Goal: Task Accomplishment & Management: Use online tool/utility

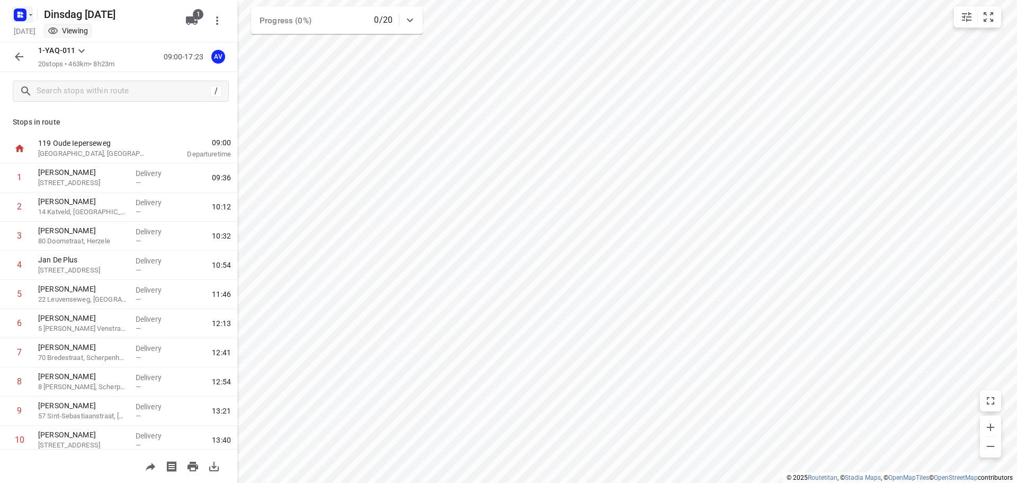
click at [23, 14] on icon "button" at bounding box center [22, 13] width 3 height 3
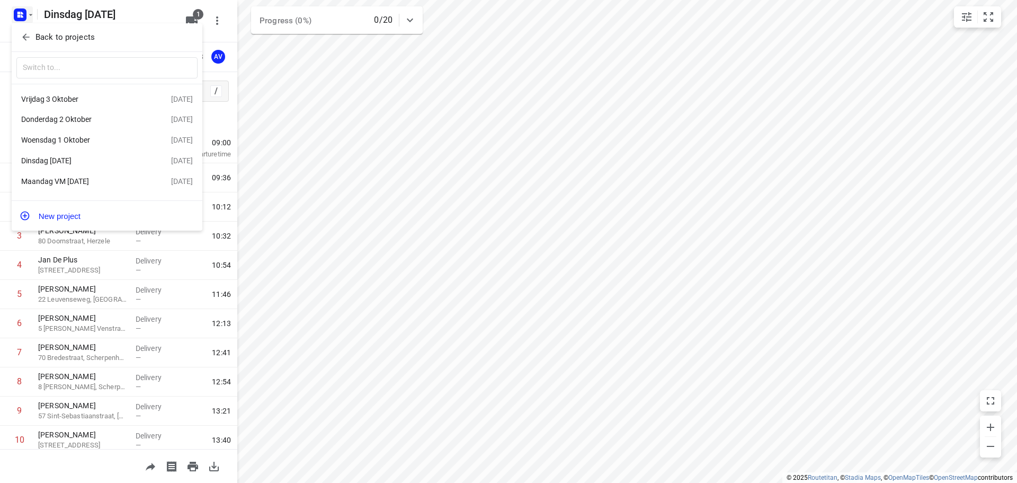
click at [27, 15] on div at bounding box center [508, 241] width 1017 height 483
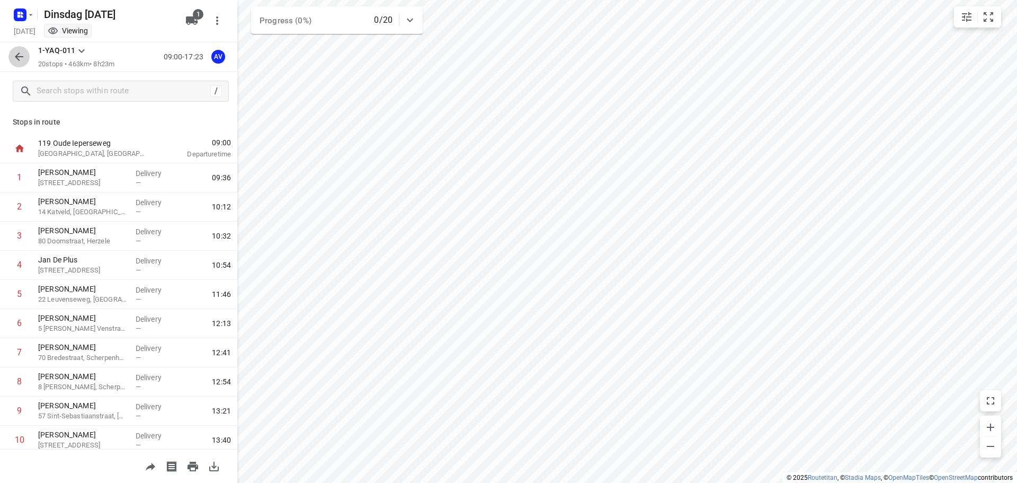
click at [22, 57] on icon "button" at bounding box center [19, 56] width 8 height 8
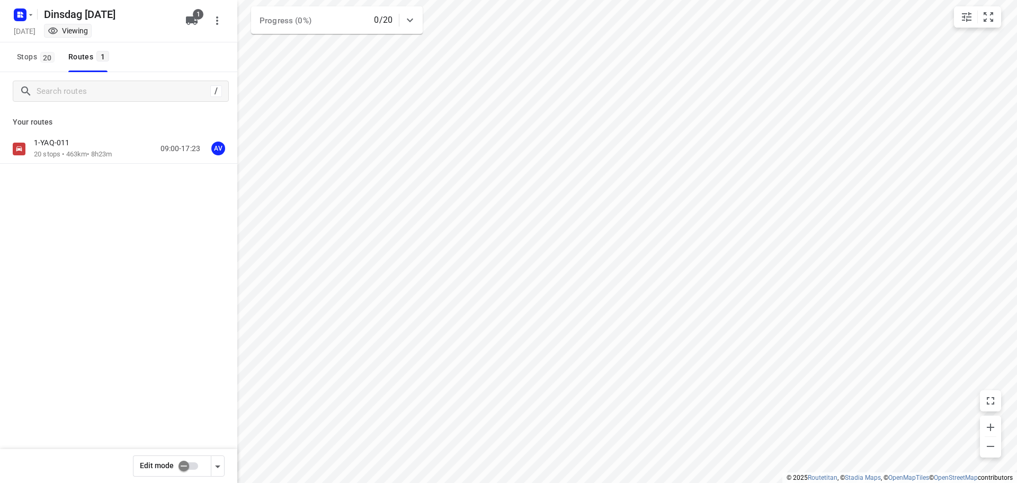
click at [193, 465] on input "checkbox" at bounding box center [184, 466] width 60 height 20
checkbox input "true"
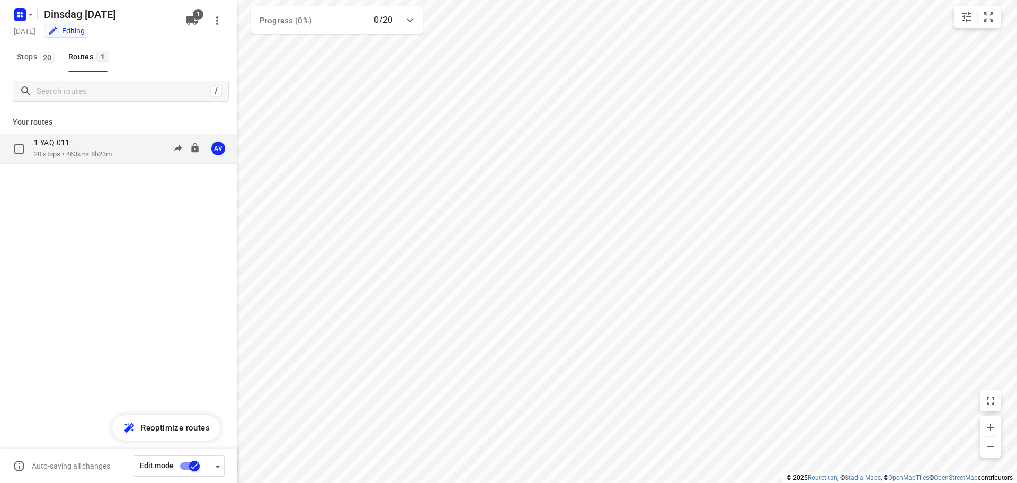
click at [121, 150] on div "1-YAQ-011 20 stops • 463km • 8h23m 09:00-17:23 AV" at bounding box center [135, 149] width 203 height 22
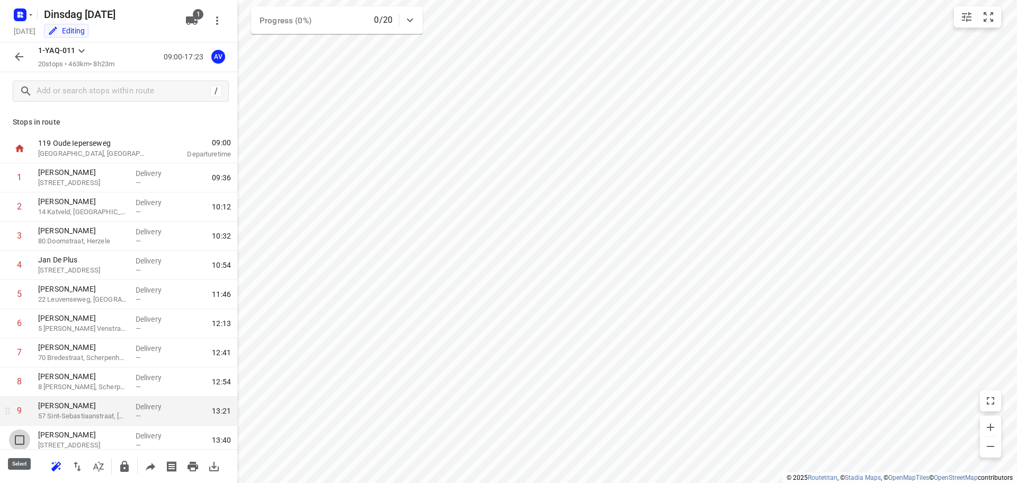
drag, startPoint x: 16, startPoint y: 440, endPoint x: 33, endPoint y: 429, distance: 19.5
click at [18, 440] on input "checkbox" at bounding box center [19, 439] width 21 height 21
checkbox input "true"
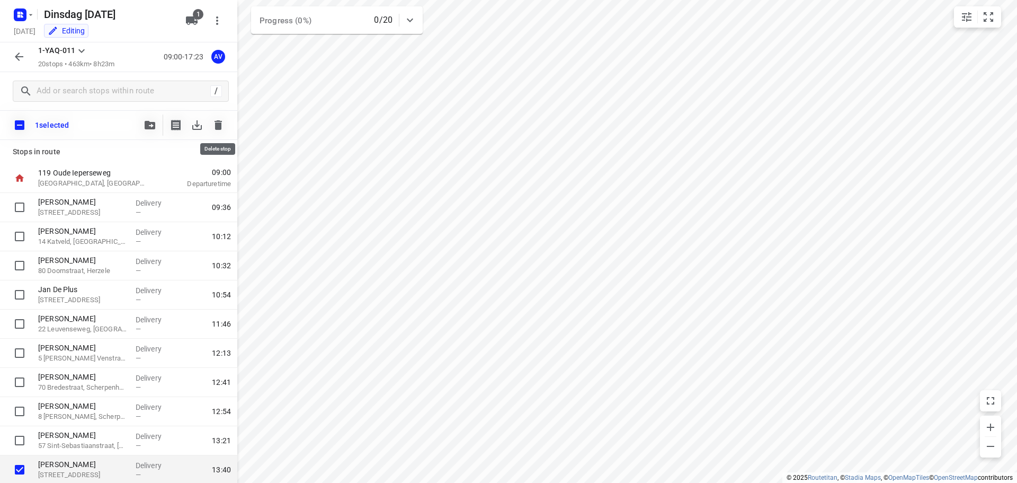
click at [220, 120] on icon "button" at bounding box center [218, 125] width 13 height 13
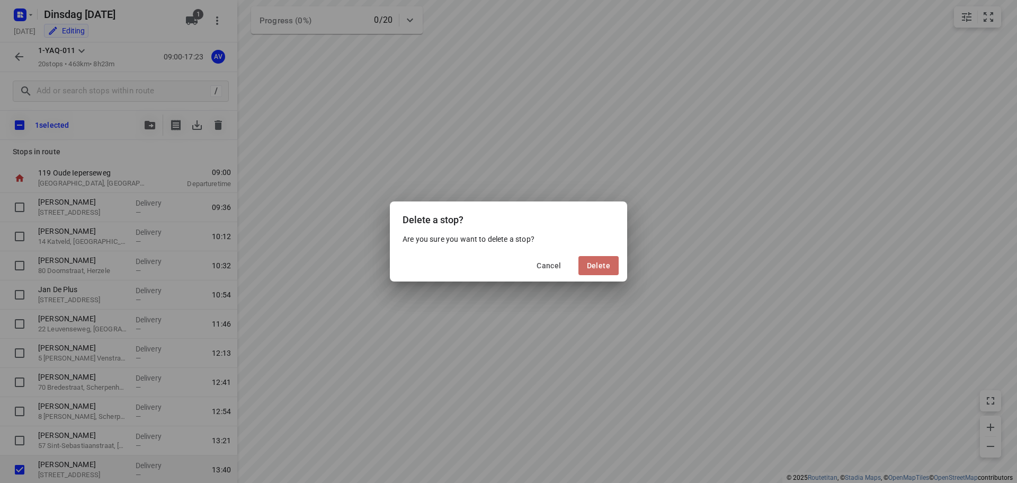
click at [606, 262] on span "Delete" at bounding box center [598, 265] width 23 height 8
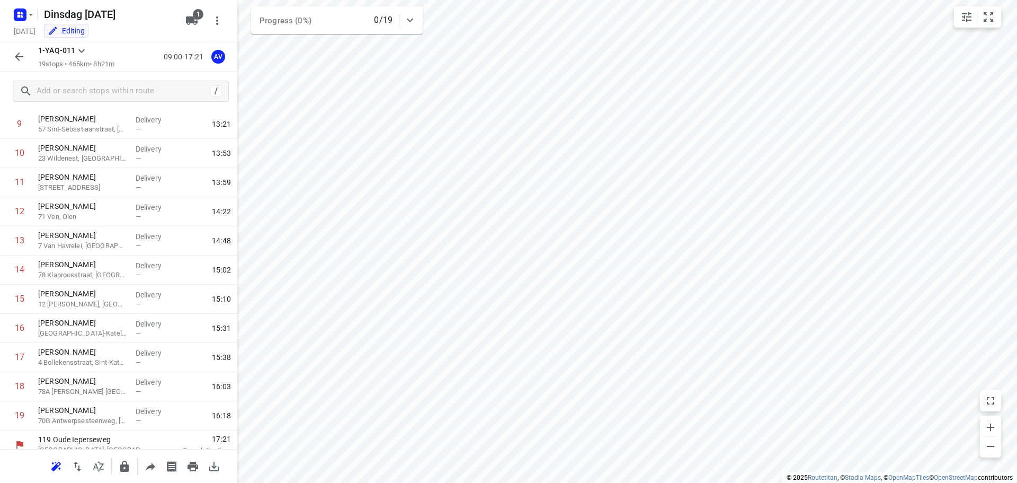
scroll to position [297, 0]
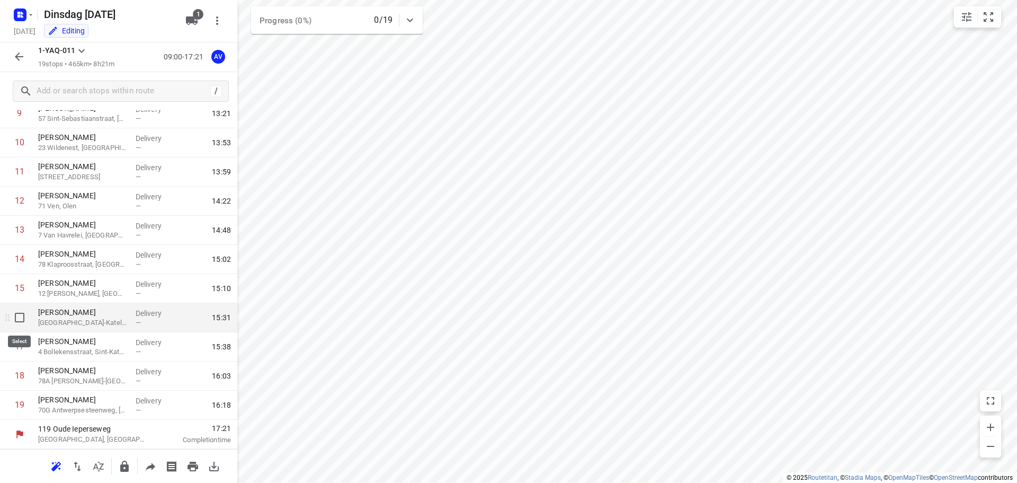
click at [20, 315] on input "checkbox" at bounding box center [19, 317] width 21 height 21
checkbox input "true"
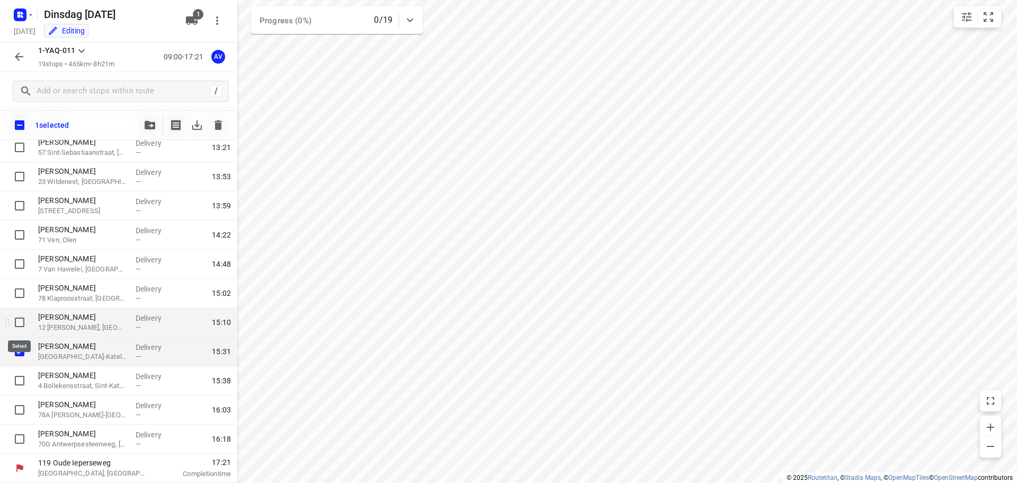
scroll to position [293, 0]
click at [221, 125] on icon "button" at bounding box center [218, 125] width 7 height 10
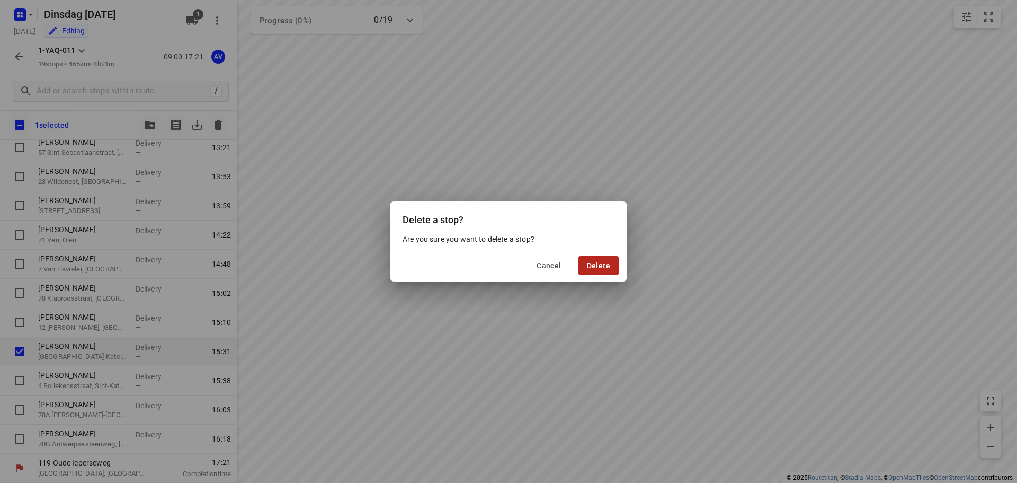
click at [599, 267] on span "Delete" at bounding box center [598, 265] width 23 height 8
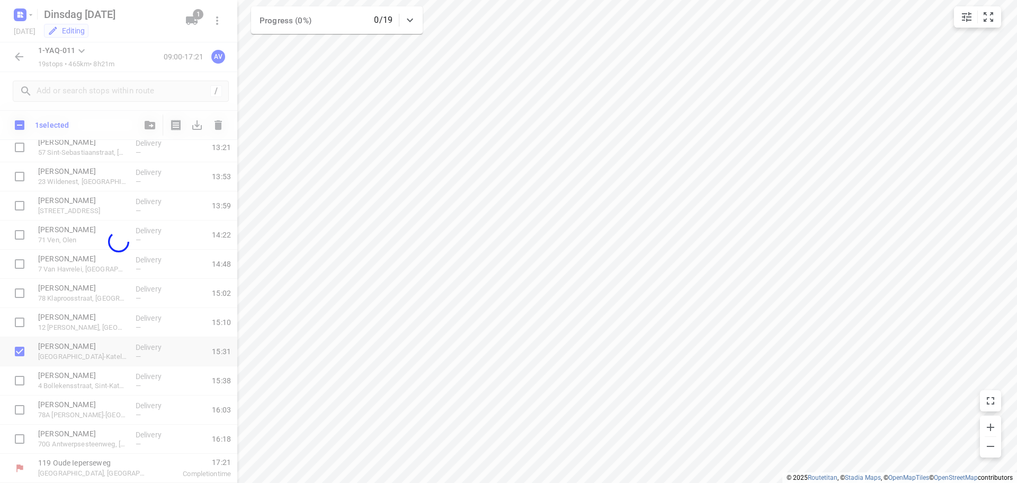
scroll to position [268, 0]
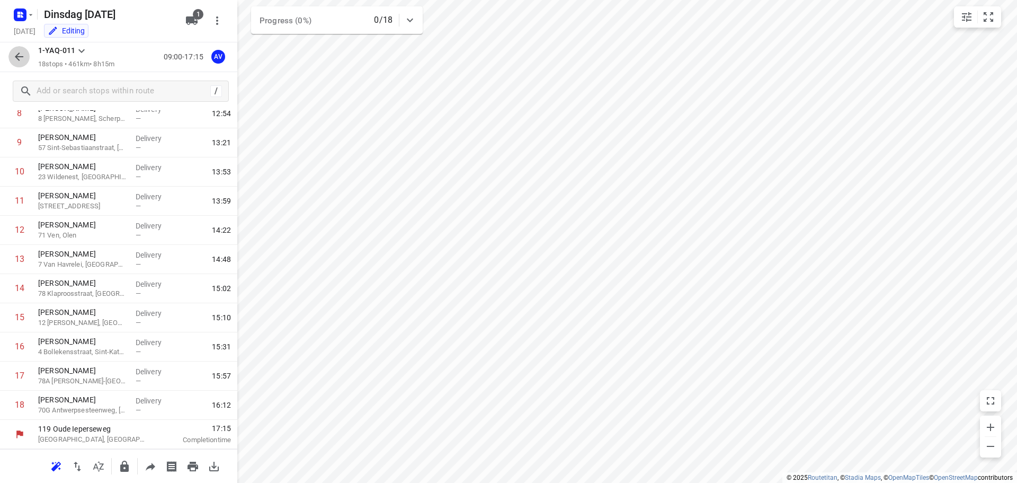
click at [20, 58] on icon "button" at bounding box center [19, 56] width 13 height 13
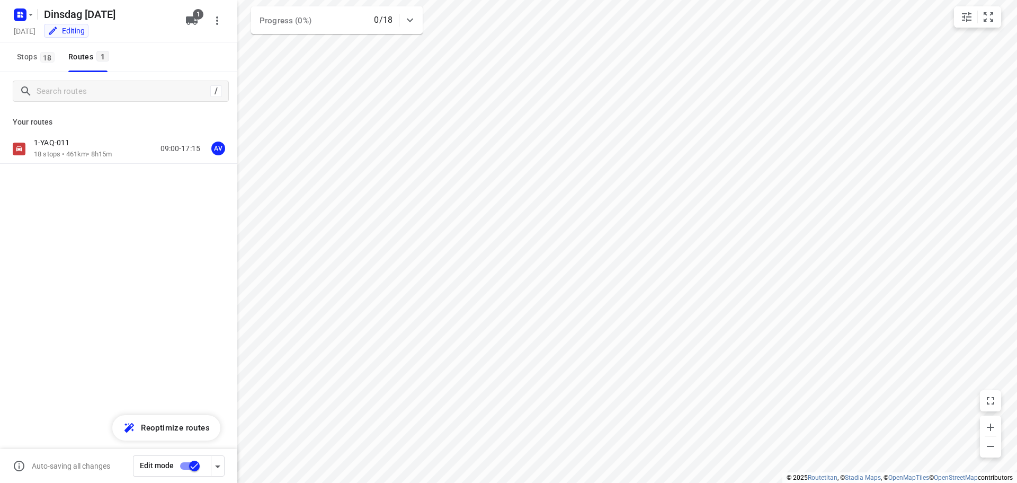
click at [185, 465] on input "checkbox" at bounding box center [194, 466] width 60 height 20
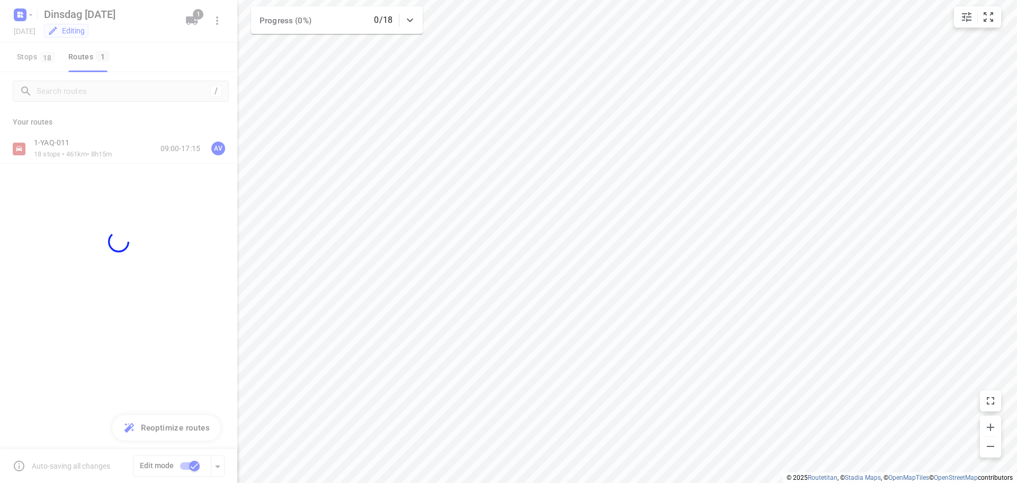
checkbox input "false"
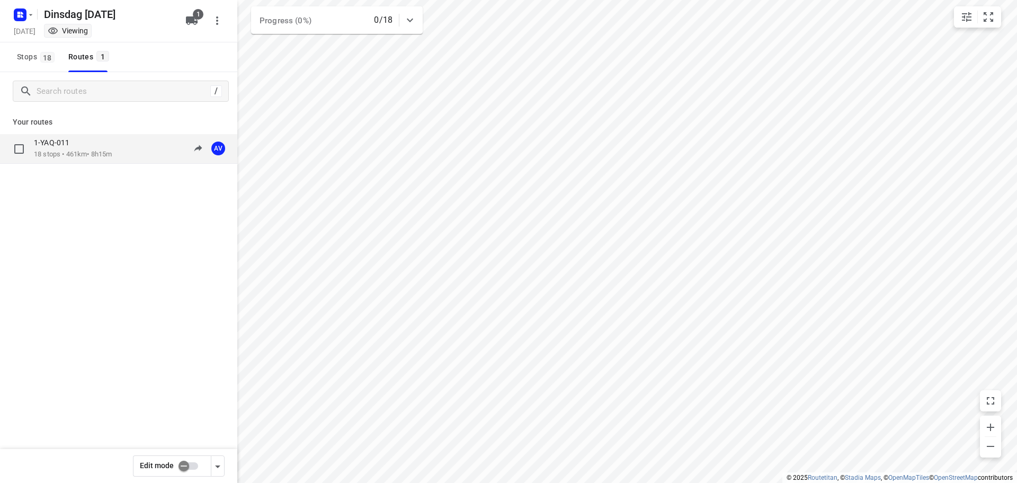
click at [120, 154] on div "1-YAQ-011 18 stops • 461km • 8h15m 09:00-17:15 AV" at bounding box center [135, 149] width 203 height 22
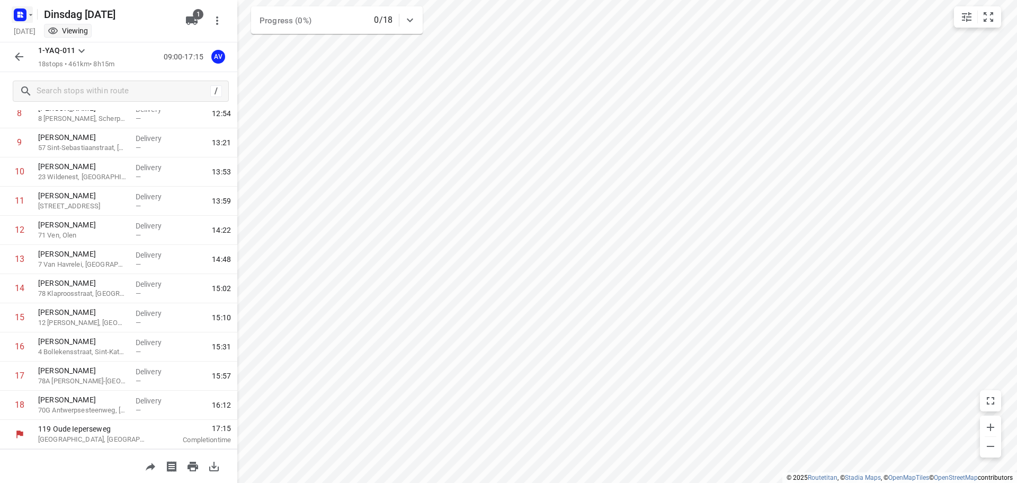
click at [26, 14] on button "button" at bounding box center [22, 14] width 21 height 17
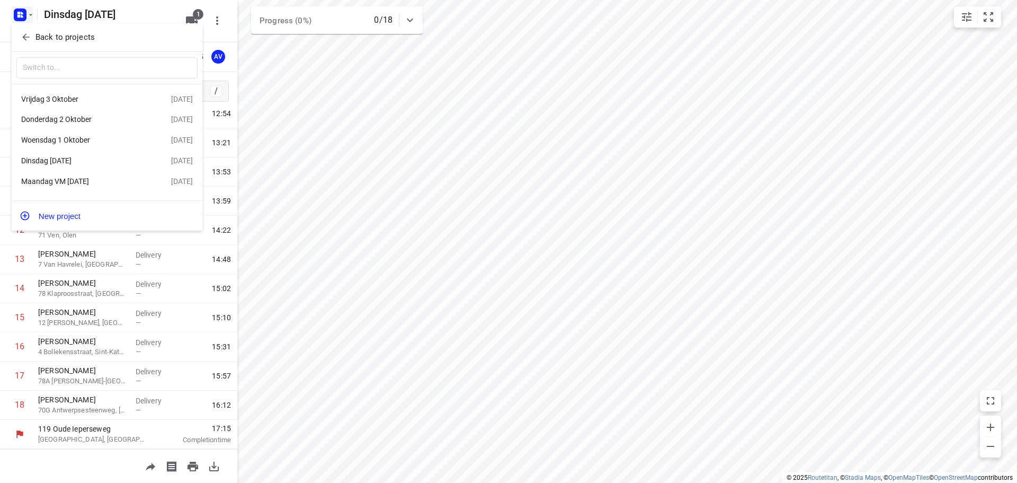
click at [97, 101] on div "Vrijdag 3 Oktober" at bounding box center [82, 99] width 122 height 8
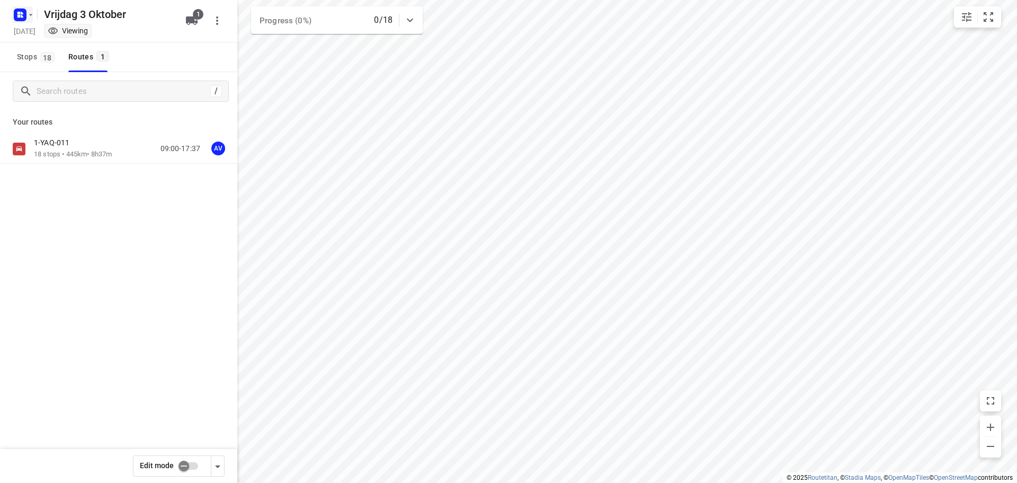
click at [22, 11] on rect "button" at bounding box center [20, 14] width 13 height 13
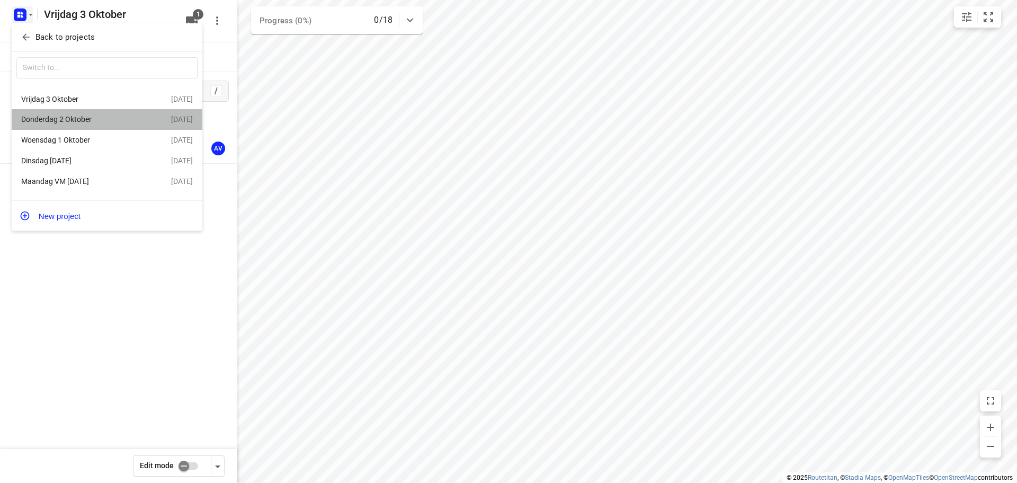
click at [88, 121] on div "Donderdag 2 Oktober" at bounding box center [82, 119] width 122 height 8
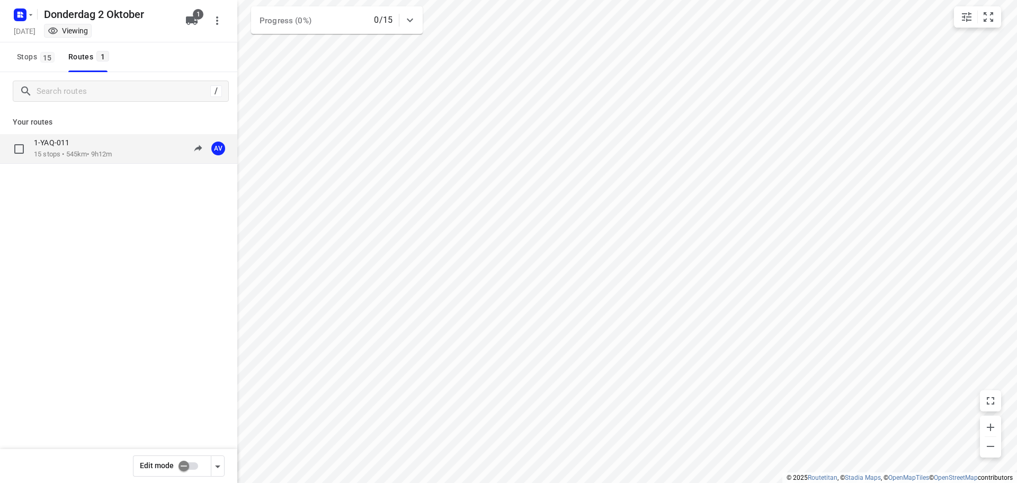
click at [127, 154] on div "1-YAQ-011 15 stops • 545km • 9h12m 09:00-18:12 AV" at bounding box center [135, 149] width 203 height 22
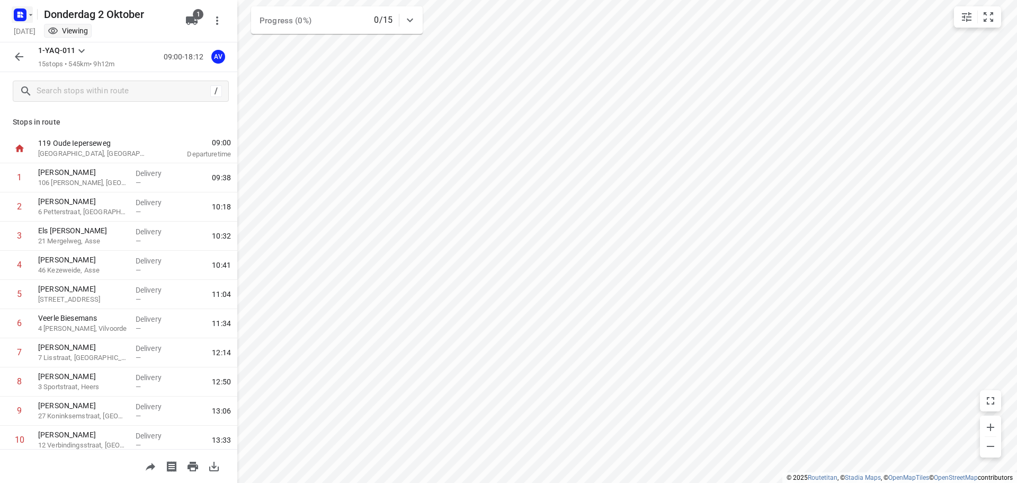
click at [30, 11] on icon "button" at bounding box center [30, 15] width 8 height 8
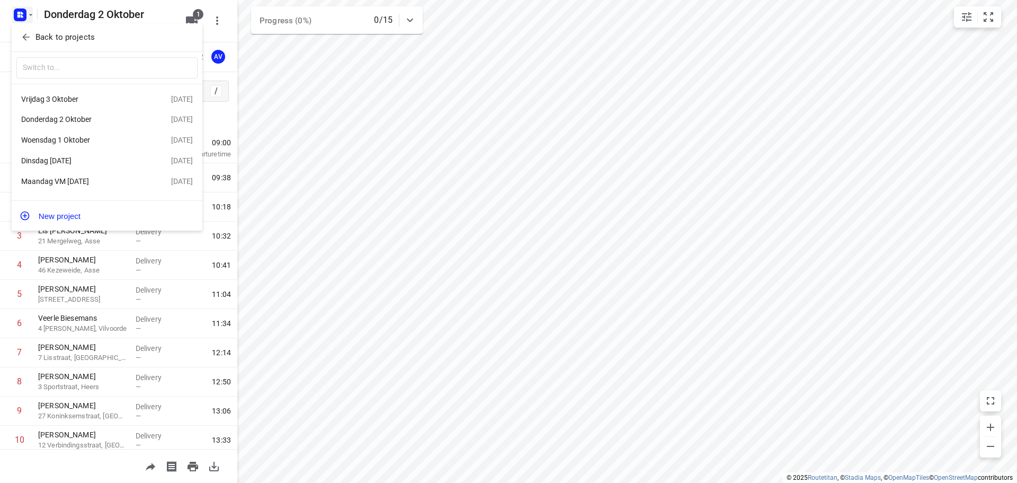
click at [87, 161] on div "Dinsdag [DATE]" at bounding box center [82, 160] width 122 height 8
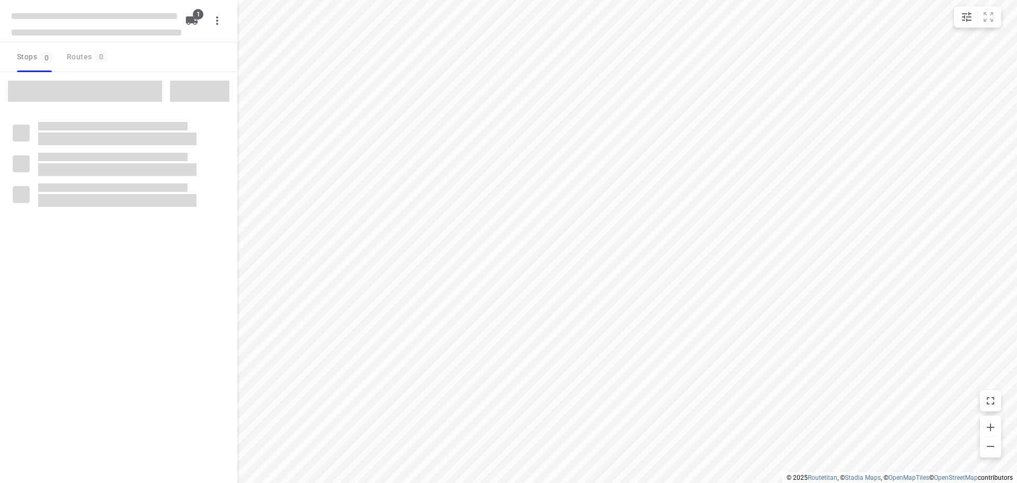
type input "distance"
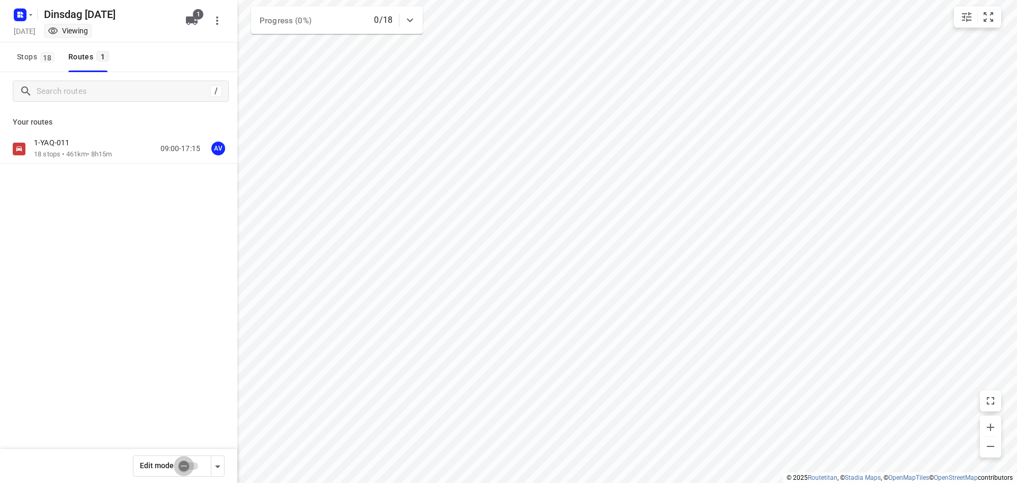
click at [195, 466] on input "checkbox" at bounding box center [184, 466] width 60 height 20
checkbox input "true"
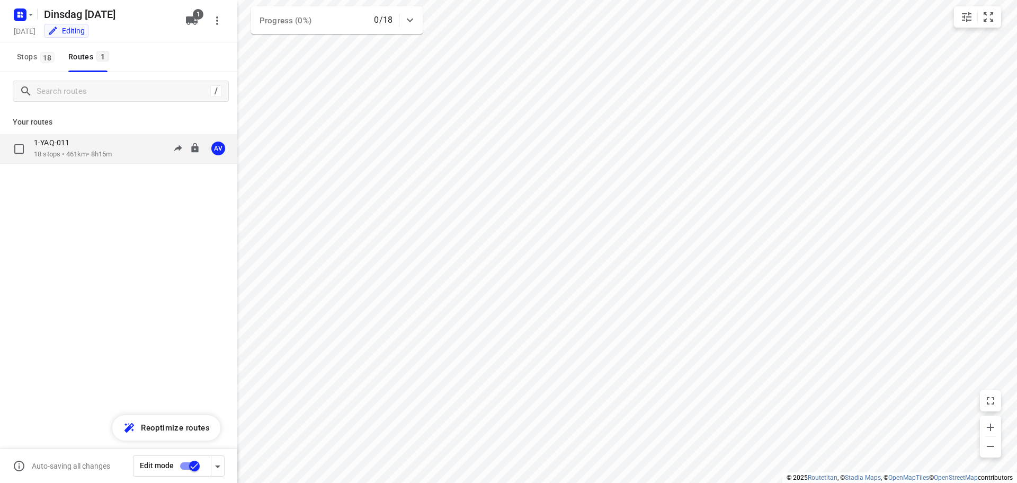
click at [118, 151] on div "1-YAQ-011 18 stops • 461km • 8h15m 09:00-17:15 AV" at bounding box center [135, 149] width 203 height 22
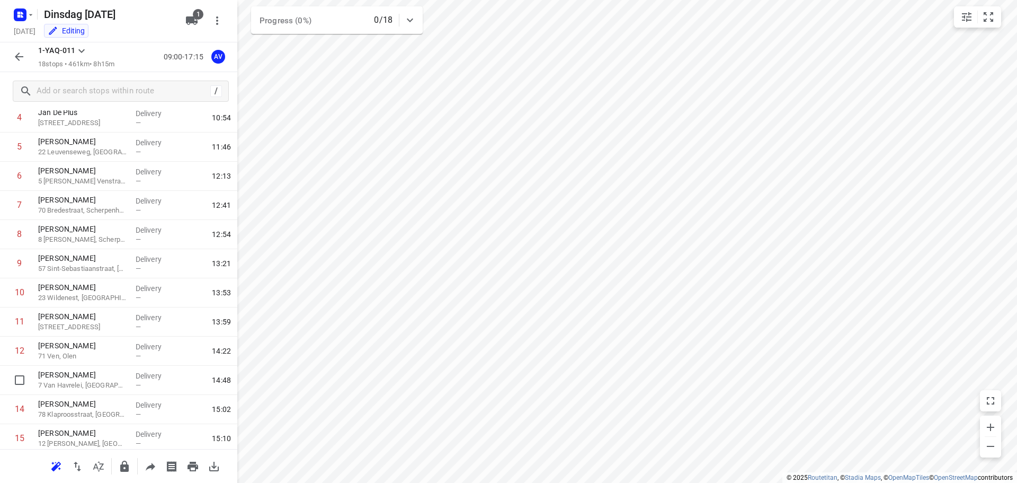
scroll to position [212, 0]
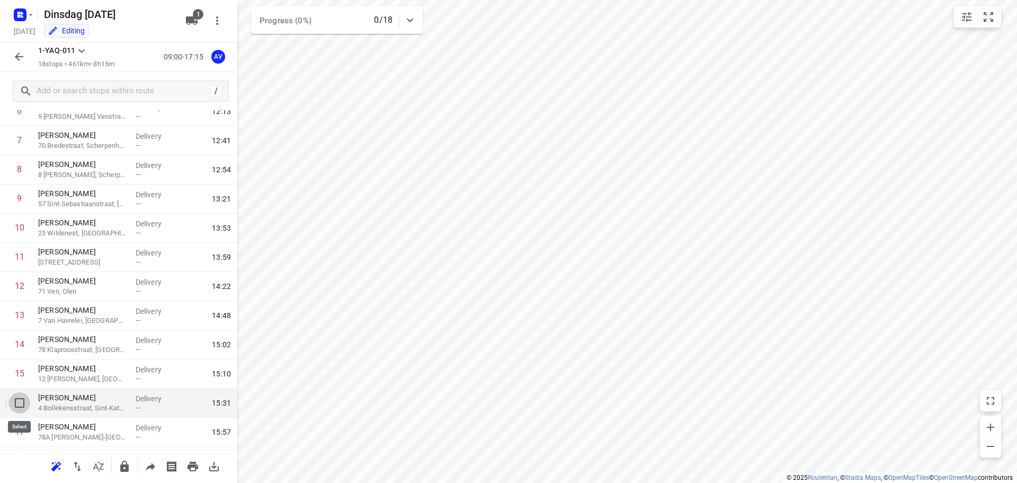
click at [19, 403] on input "checkbox" at bounding box center [19, 402] width 21 height 21
checkbox input "true"
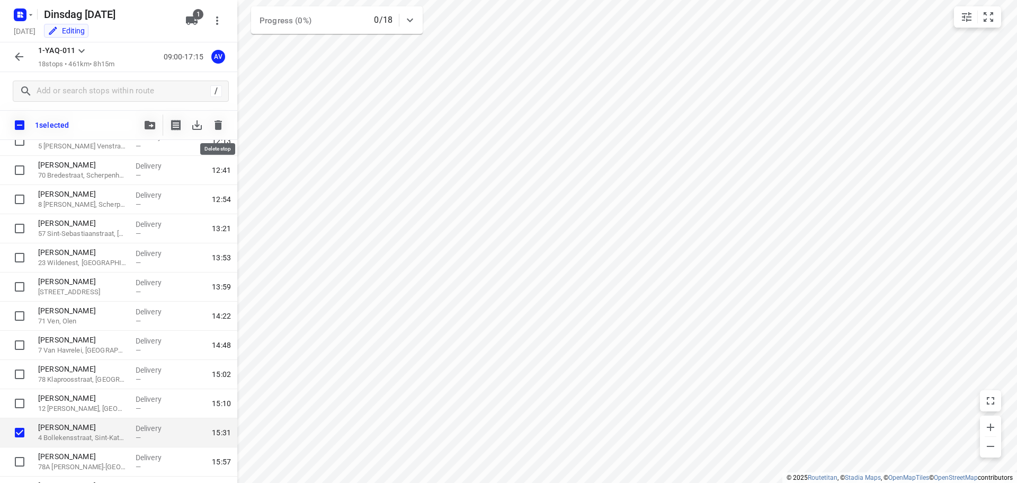
click at [217, 124] on icon "button" at bounding box center [218, 125] width 7 height 10
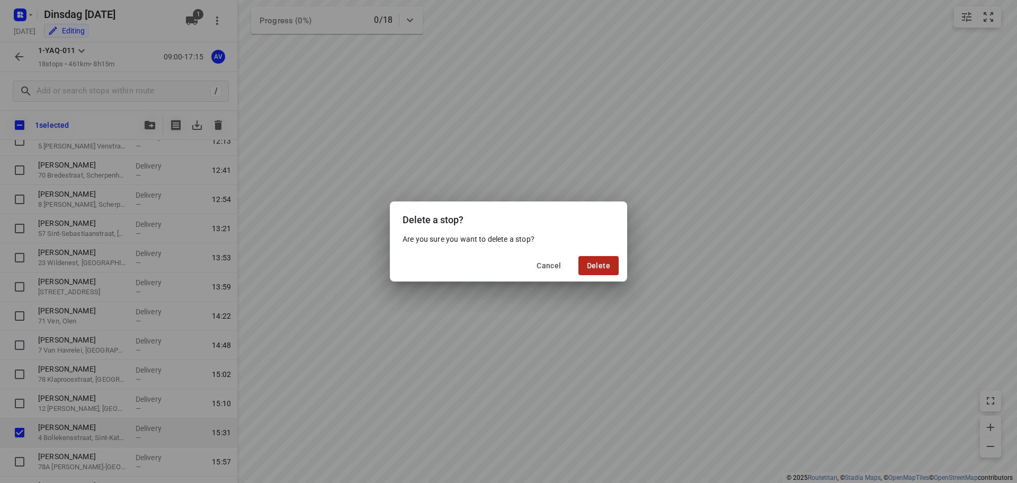
click at [599, 264] on span "Delete" at bounding box center [598, 265] width 23 height 8
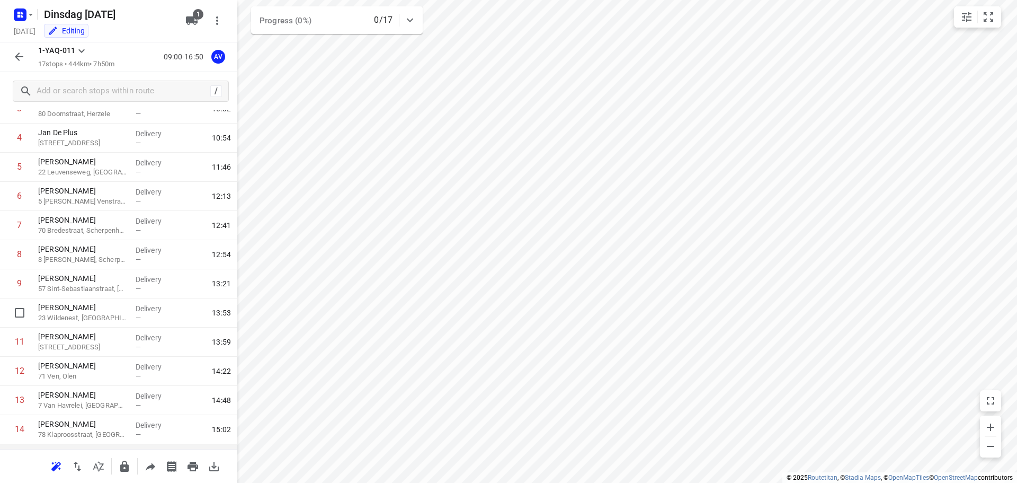
scroll to position [239, 0]
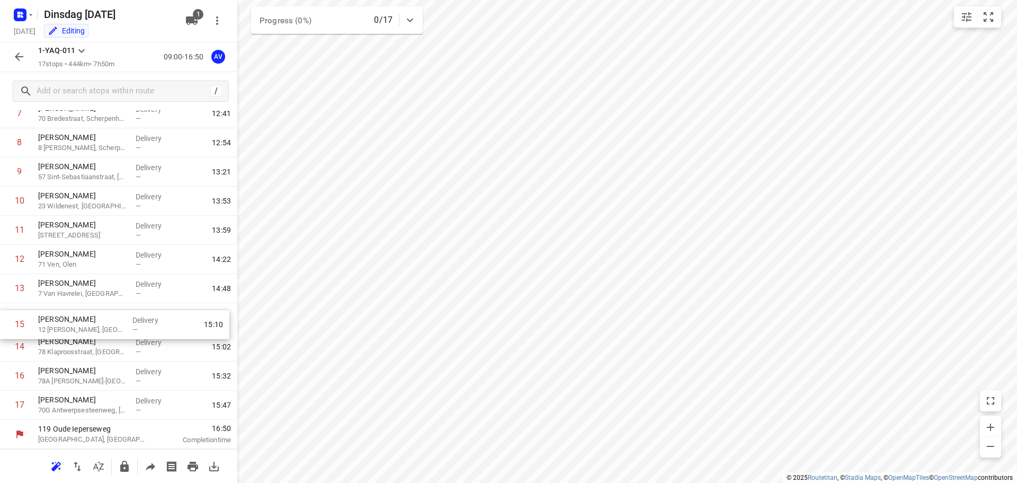
drag, startPoint x: 7, startPoint y: 348, endPoint x: 7, endPoint y: 323, distance: 25.4
click at [7, 323] on div "1 [PERSON_NAME] 46 Stationsstraat, [GEOGRAPHIC_DATA] Delivery — 09:36 2 [PERSON…" at bounding box center [118, 171] width 237 height 495
click at [25, 11] on rect "button" at bounding box center [20, 14] width 13 height 13
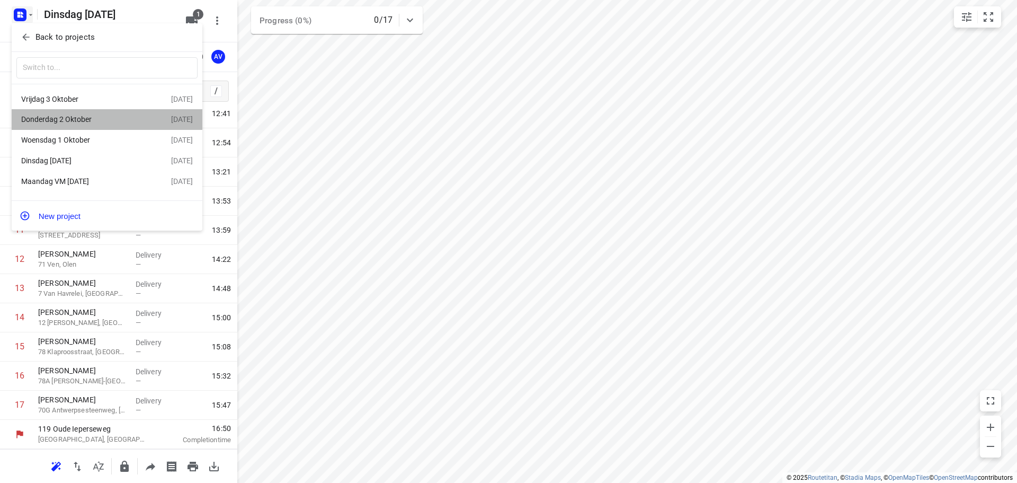
click at [78, 117] on div "Donderdag 2 Oktober" at bounding box center [82, 119] width 122 height 8
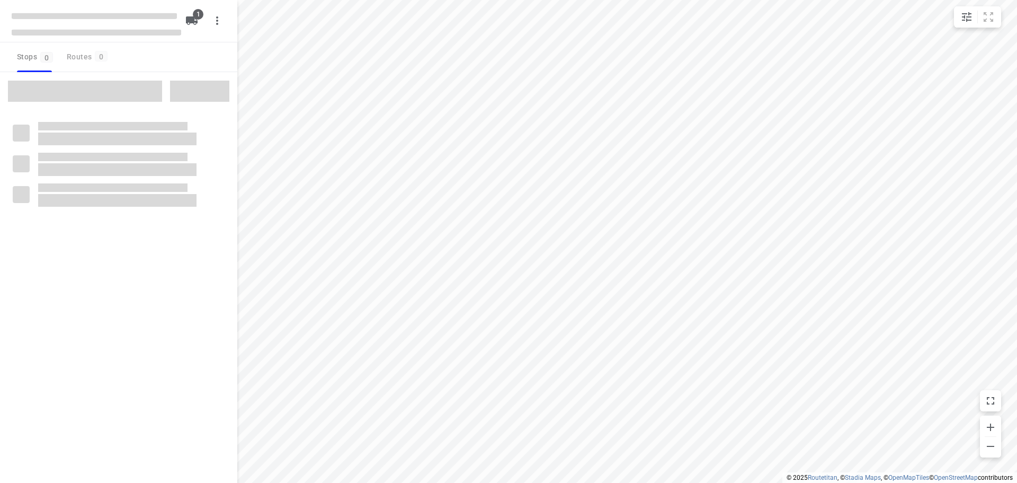
type input "distance"
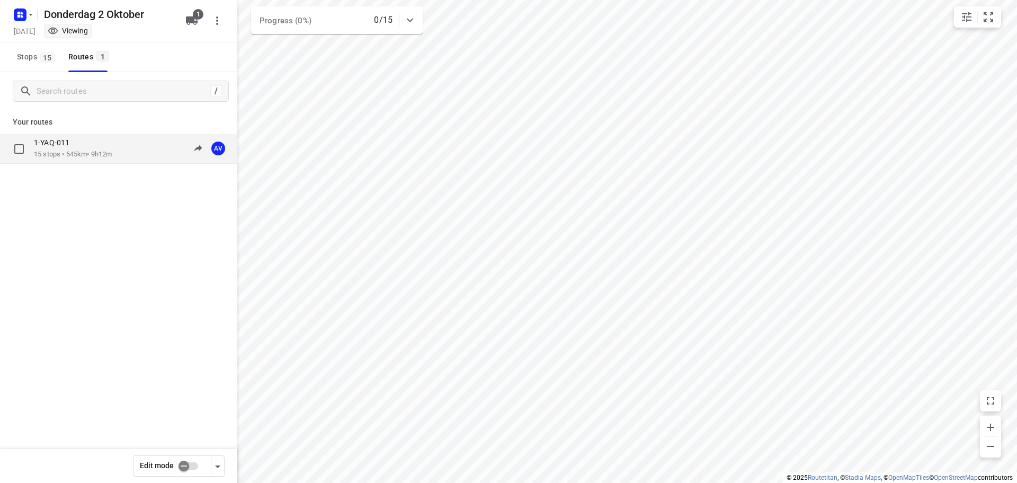
click at [124, 148] on div "1-YAQ-011 15 stops • 545km • 9h12m 09:00-18:12 AV" at bounding box center [135, 149] width 203 height 22
